Goal: Task Accomplishment & Management: Manage account settings

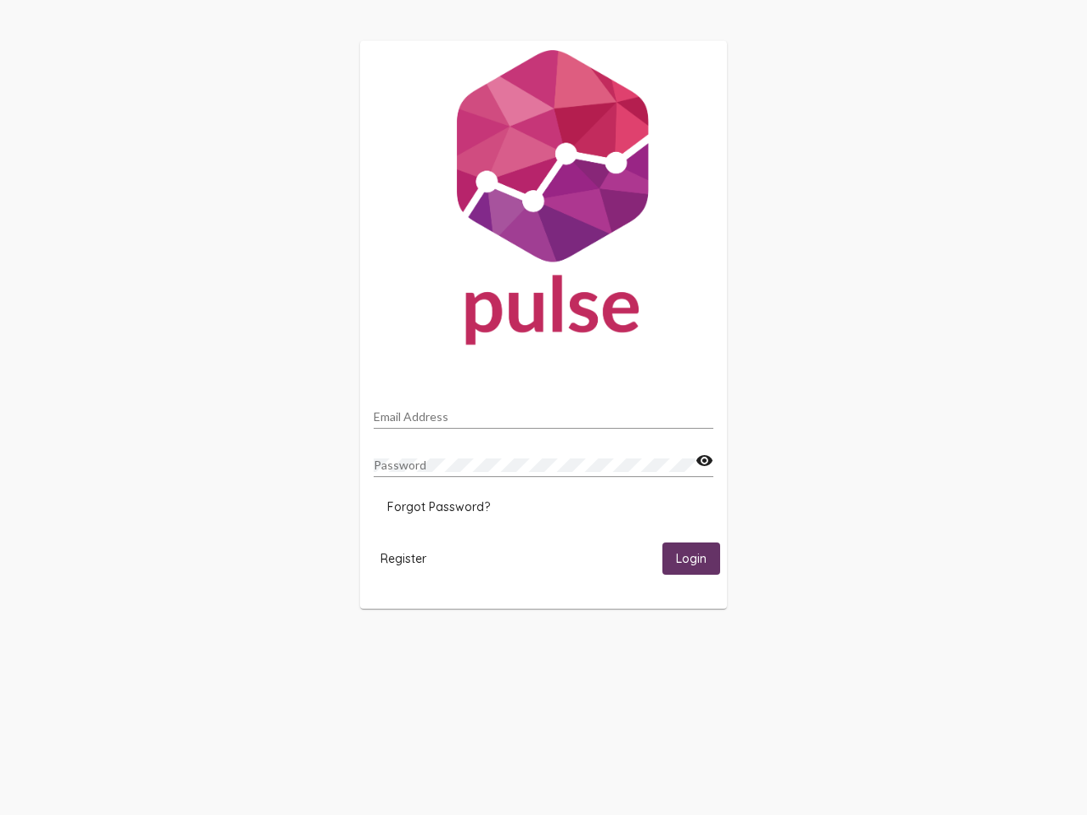
click at [544, 412] on input "Email Address" at bounding box center [544, 417] width 340 height 14
click at [704, 461] on mat-icon "visibility" at bounding box center [705, 461] width 18 height 20
click at [438, 507] on span "Forgot Password?" at bounding box center [438, 506] width 103 height 15
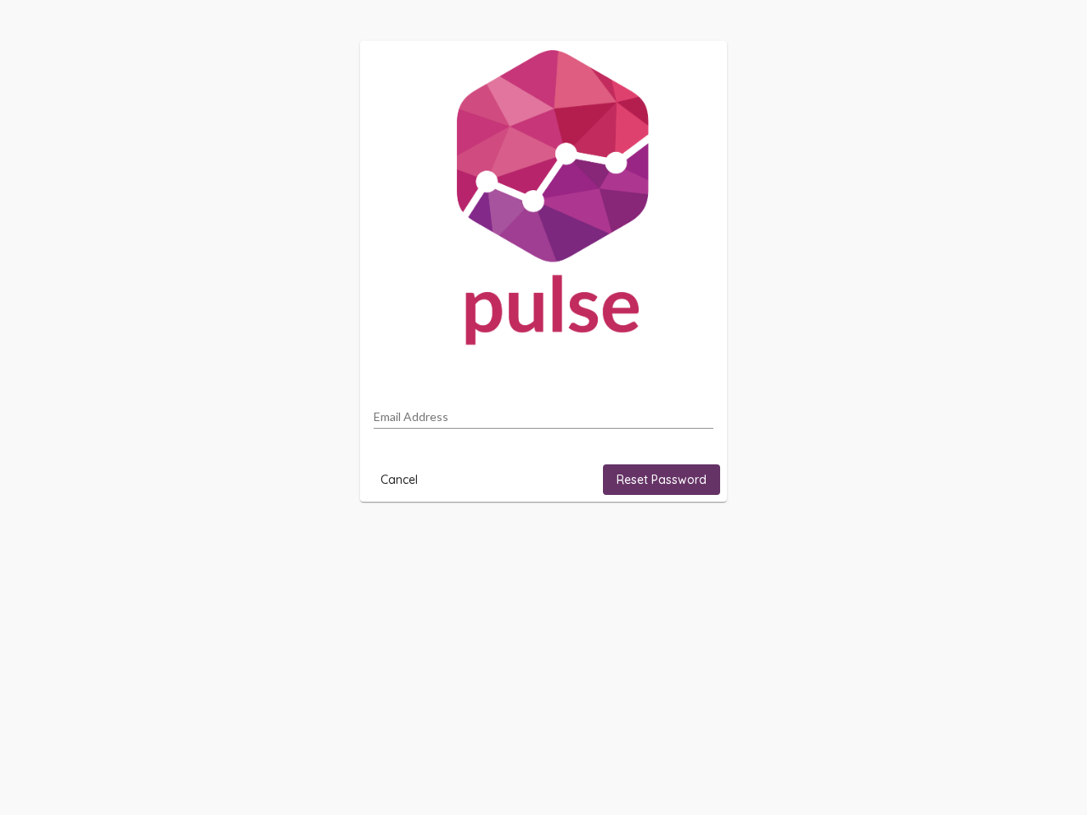
click at [403, 543] on html "Email Address Cancel Reset Password" at bounding box center [543, 271] width 1087 height 543
click at [691, 543] on html "Email Address Cancel Reset Password" at bounding box center [543, 271] width 1087 height 543
